Goal: Task Accomplishment & Management: Manage account settings

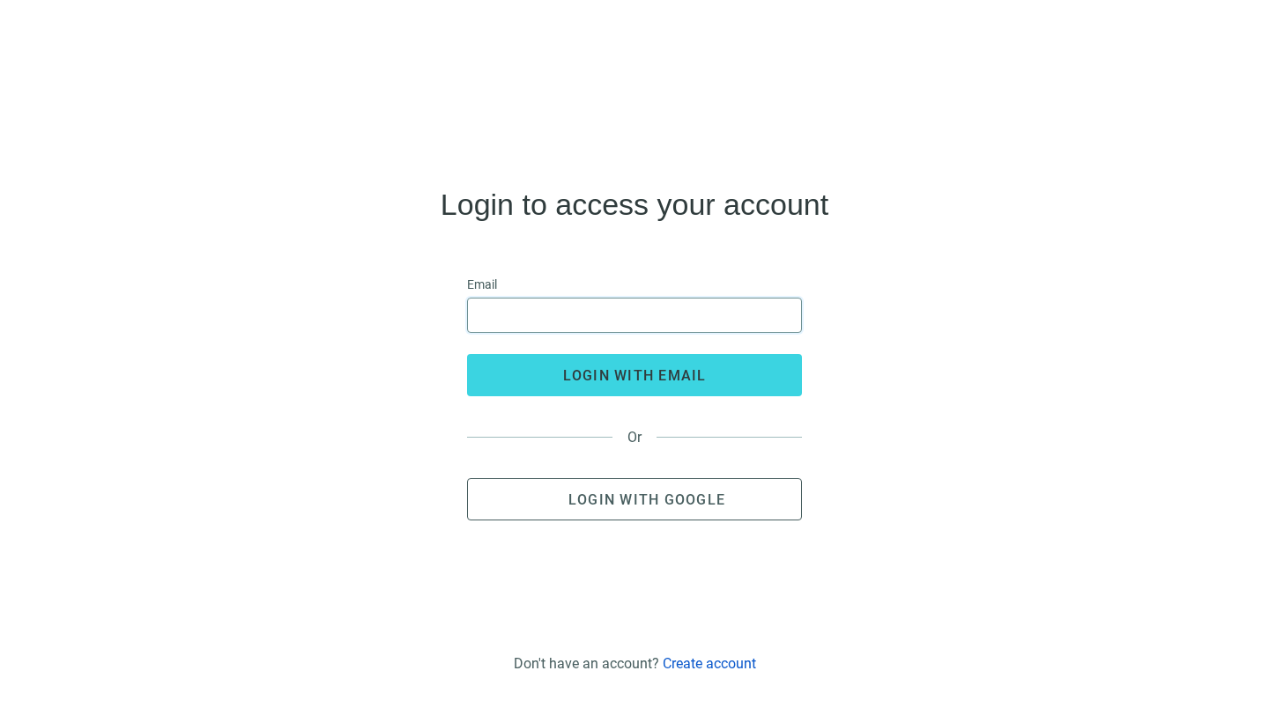
click at [643, 307] on input "email" at bounding box center [634, 315] width 312 height 33
type input "**********"
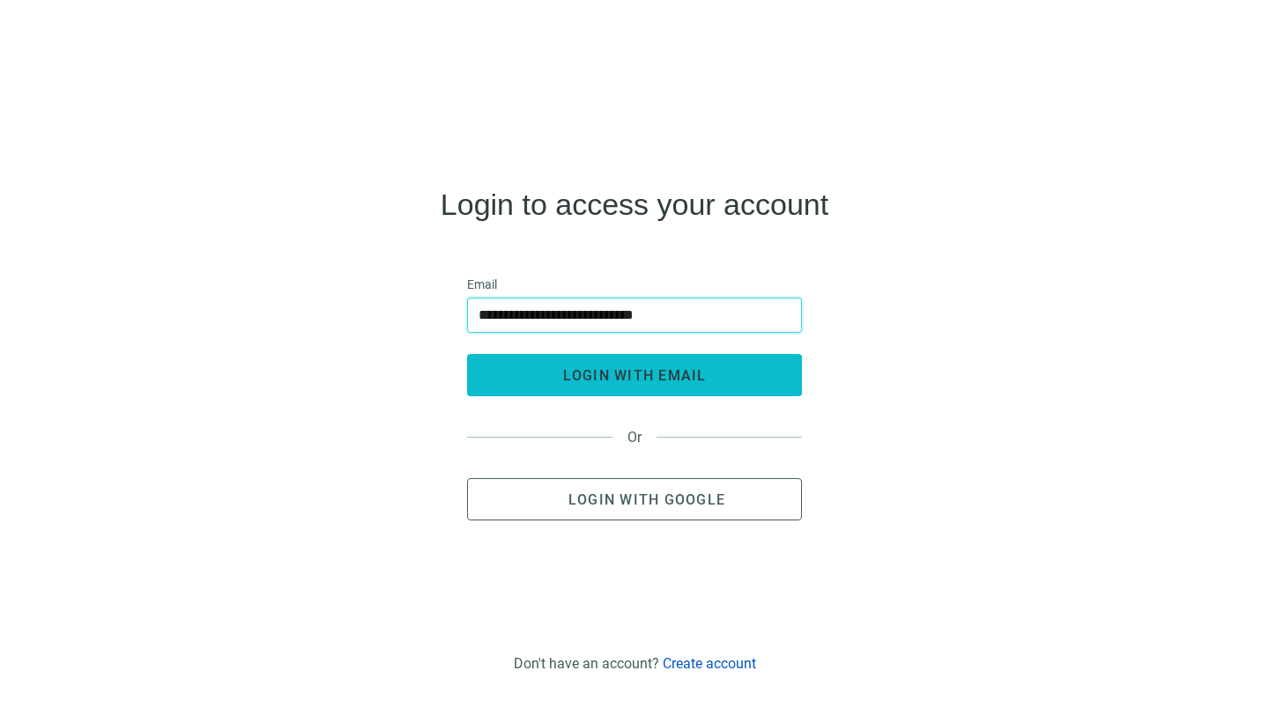
click at [627, 366] on button "login with email" at bounding box center [634, 375] width 335 height 42
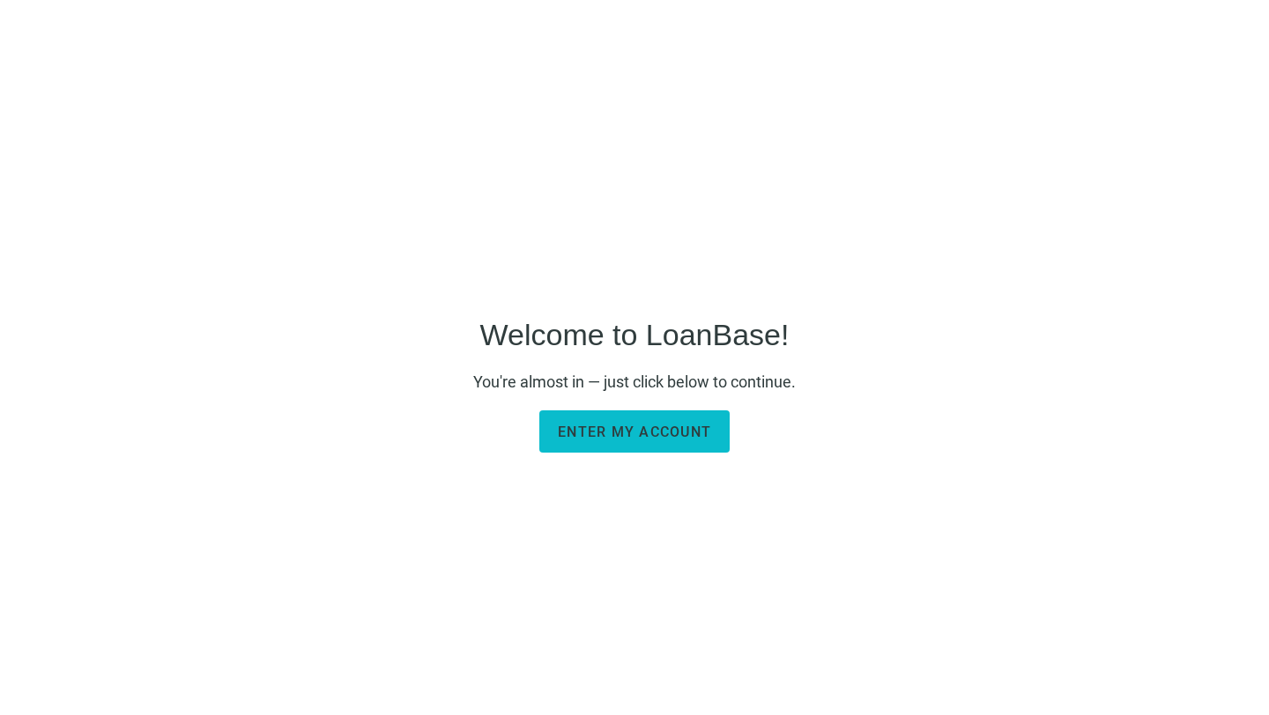
click at [595, 437] on span "Enter my account" at bounding box center [634, 432] width 153 height 17
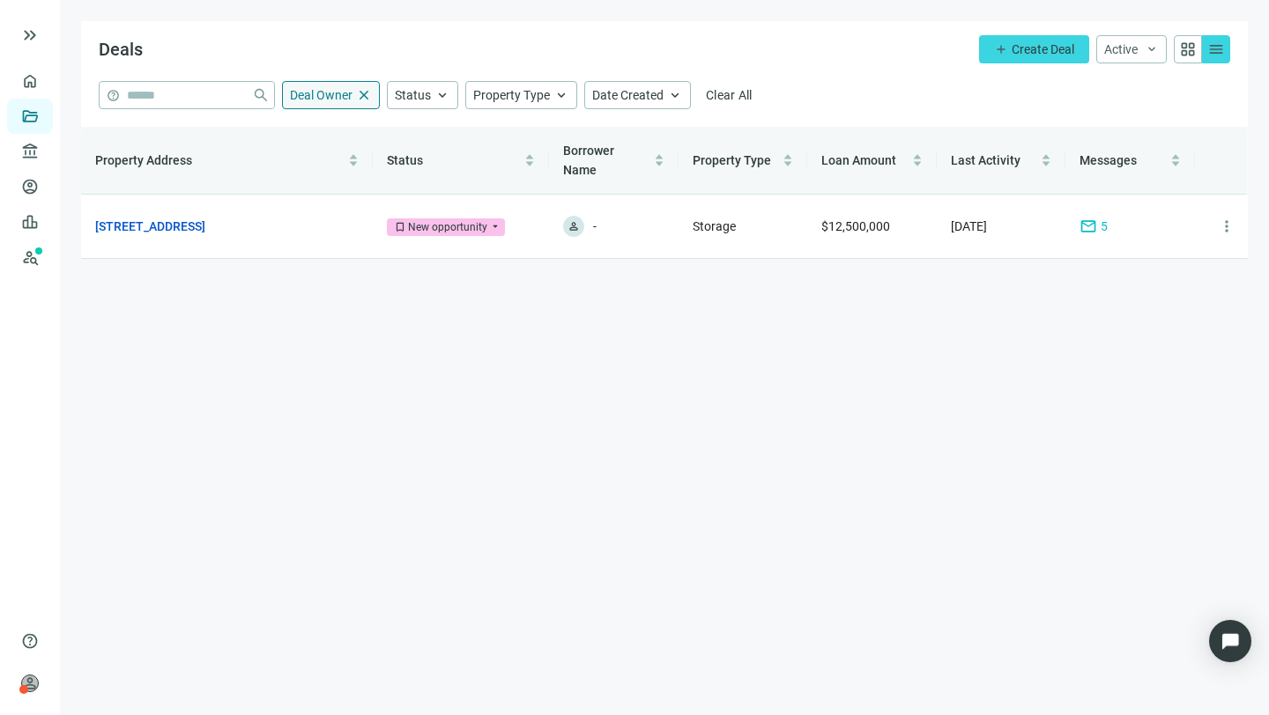
click at [365, 93] on span "close" at bounding box center [364, 95] width 16 height 16
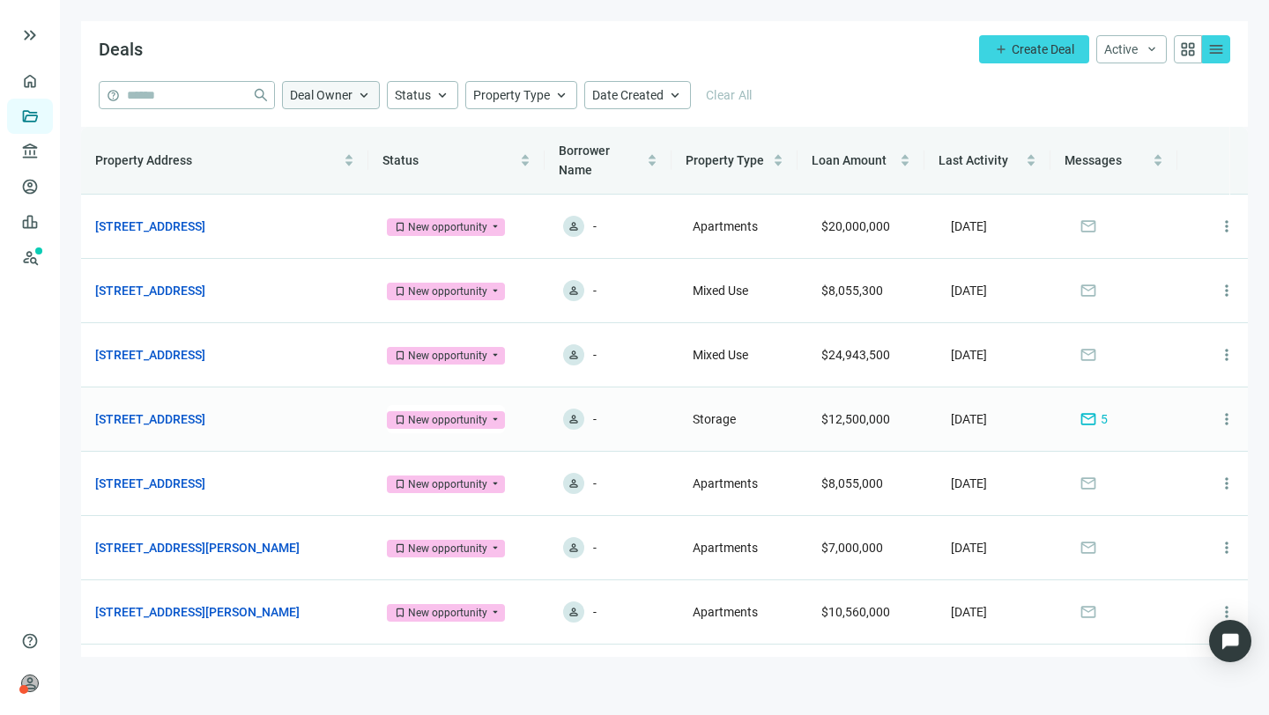
click at [1079, 421] on span "mail" at bounding box center [1088, 420] width 18 height 18
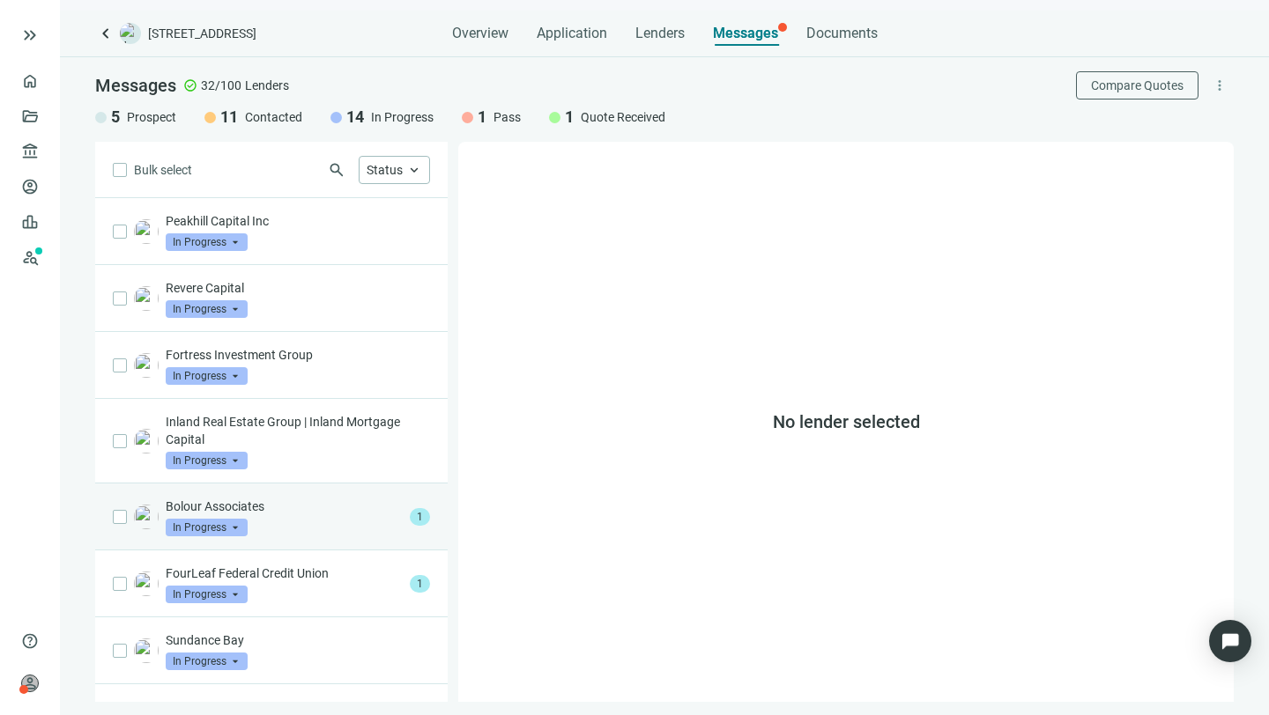
click at [407, 507] on div "Bolour Associates In Progress arrow_drop_down 1" at bounding box center [271, 517] width 352 height 67
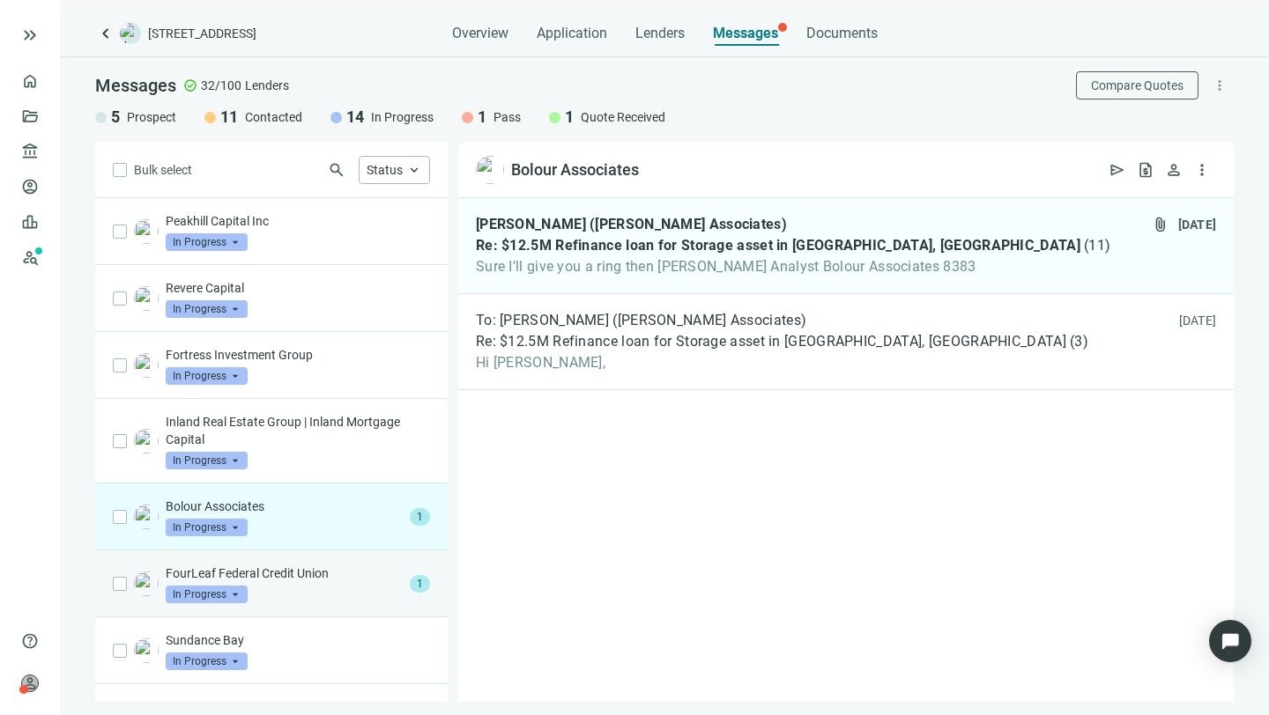
click at [381, 582] on div "FourLeaf Federal Credit Union In Progress arrow_drop_down" at bounding box center [284, 584] width 237 height 39
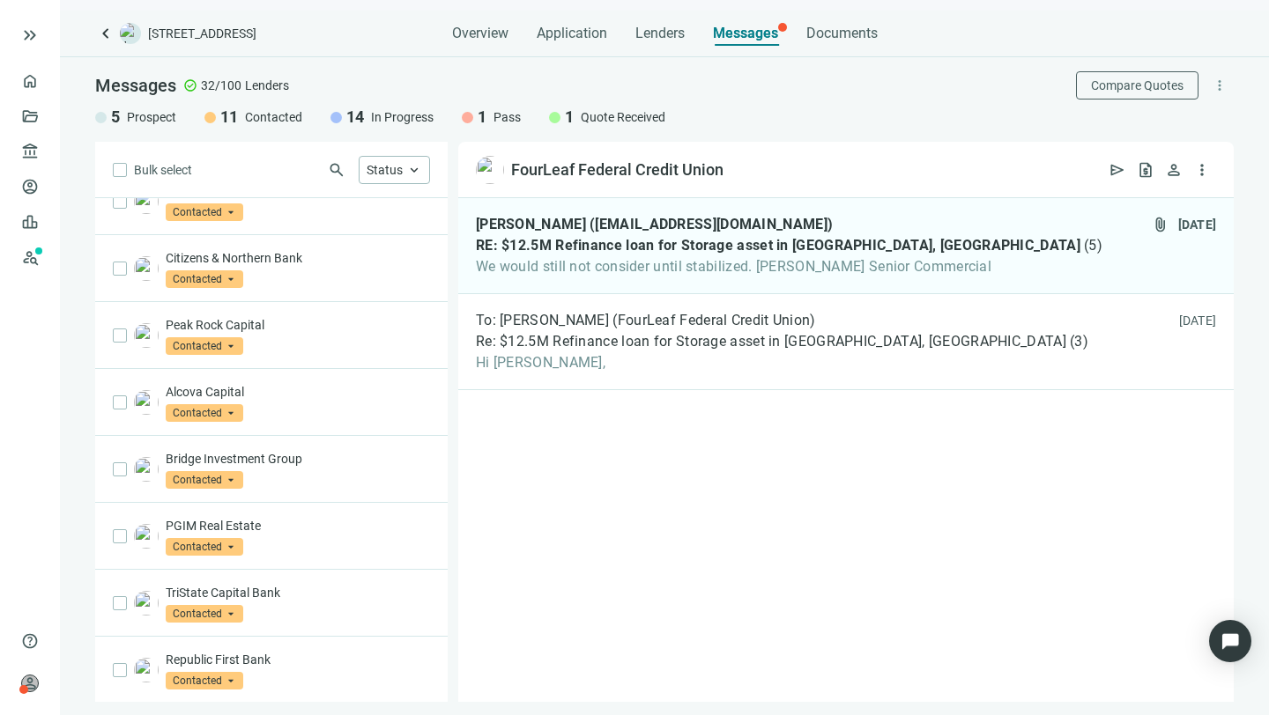
scroll to position [909, 0]
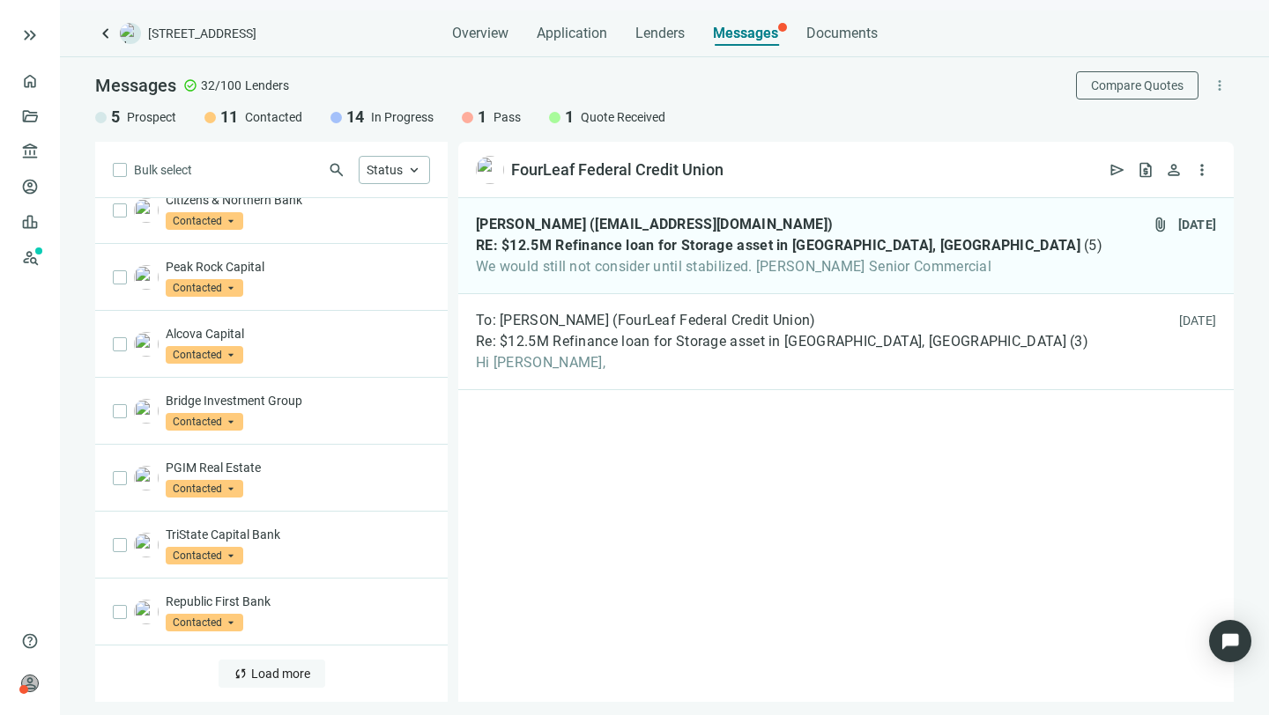
click at [264, 671] on span "Load more" at bounding box center [280, 674] width 59 height 14
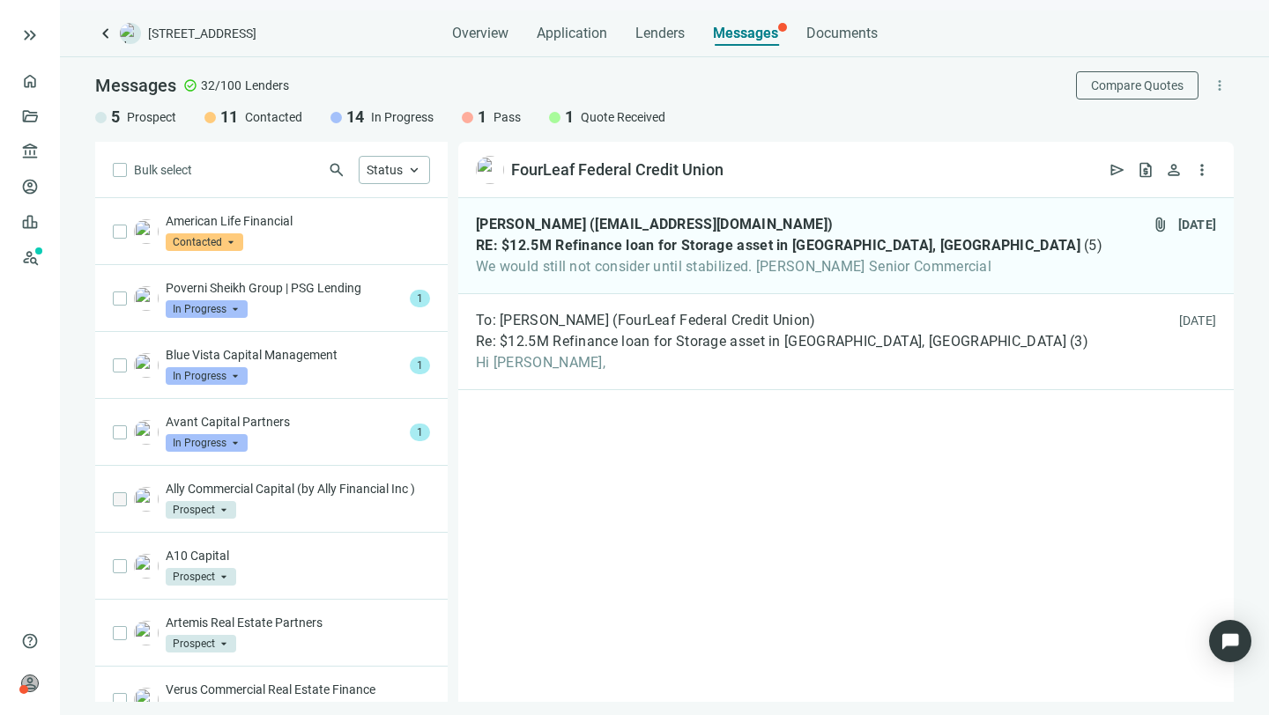
scroll to position [1579, 0]
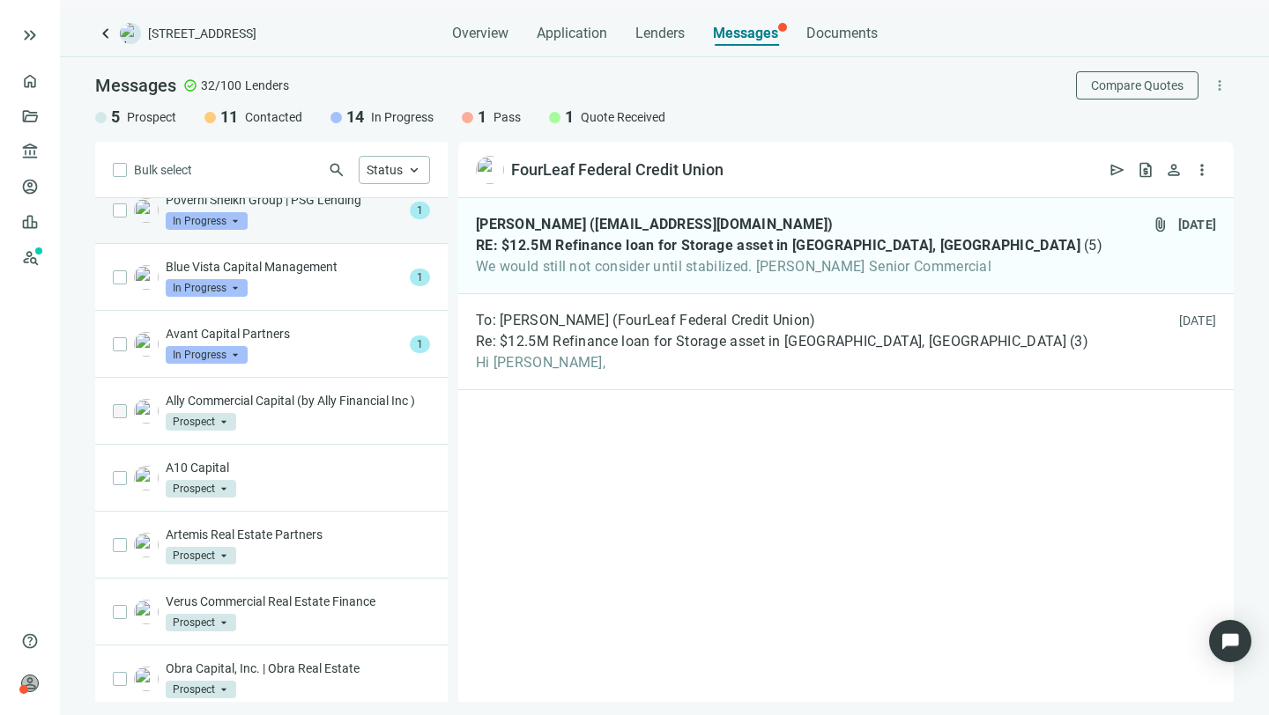
click at [278, 199] on p "Poverni Sheikh Group | PSG Lending" at bounding box center [284, 200] width 237 height 18
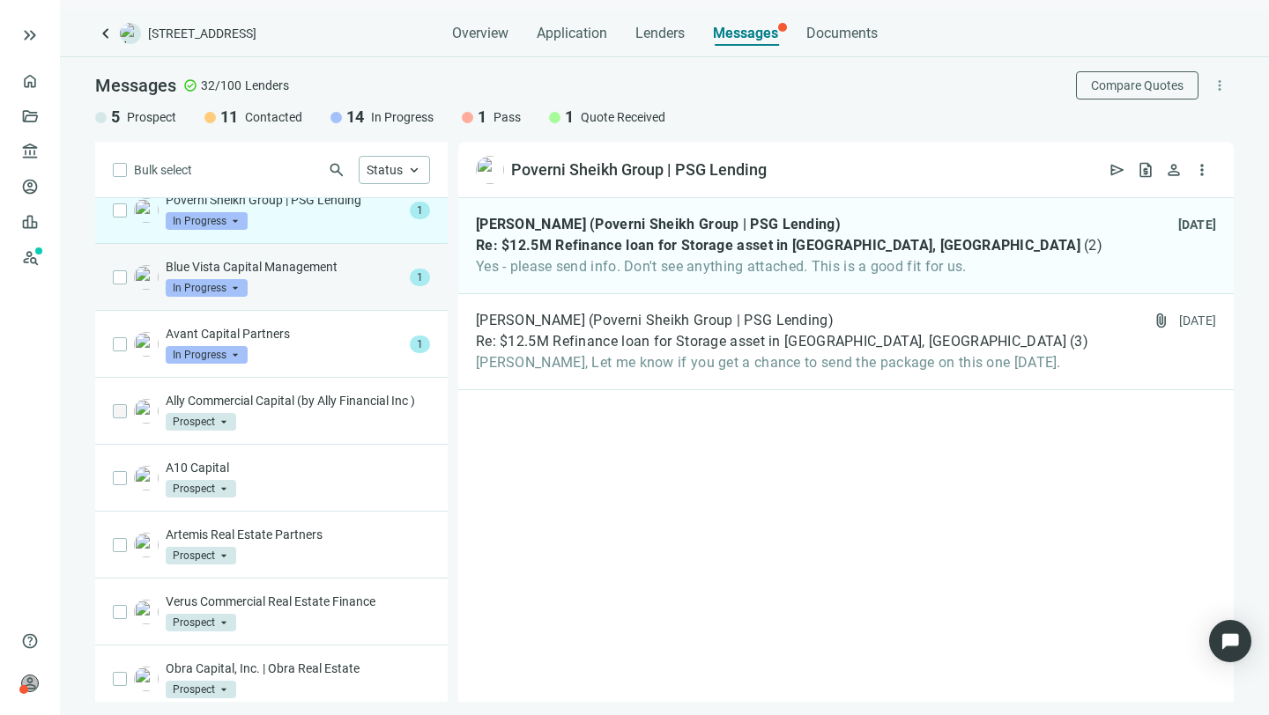
click at [228, 267] on p "Blue Vista Capital Management" at bounding box center [284, 267] width 237 height 18
